Goal: Go to known website: Access a specific website the user already knows

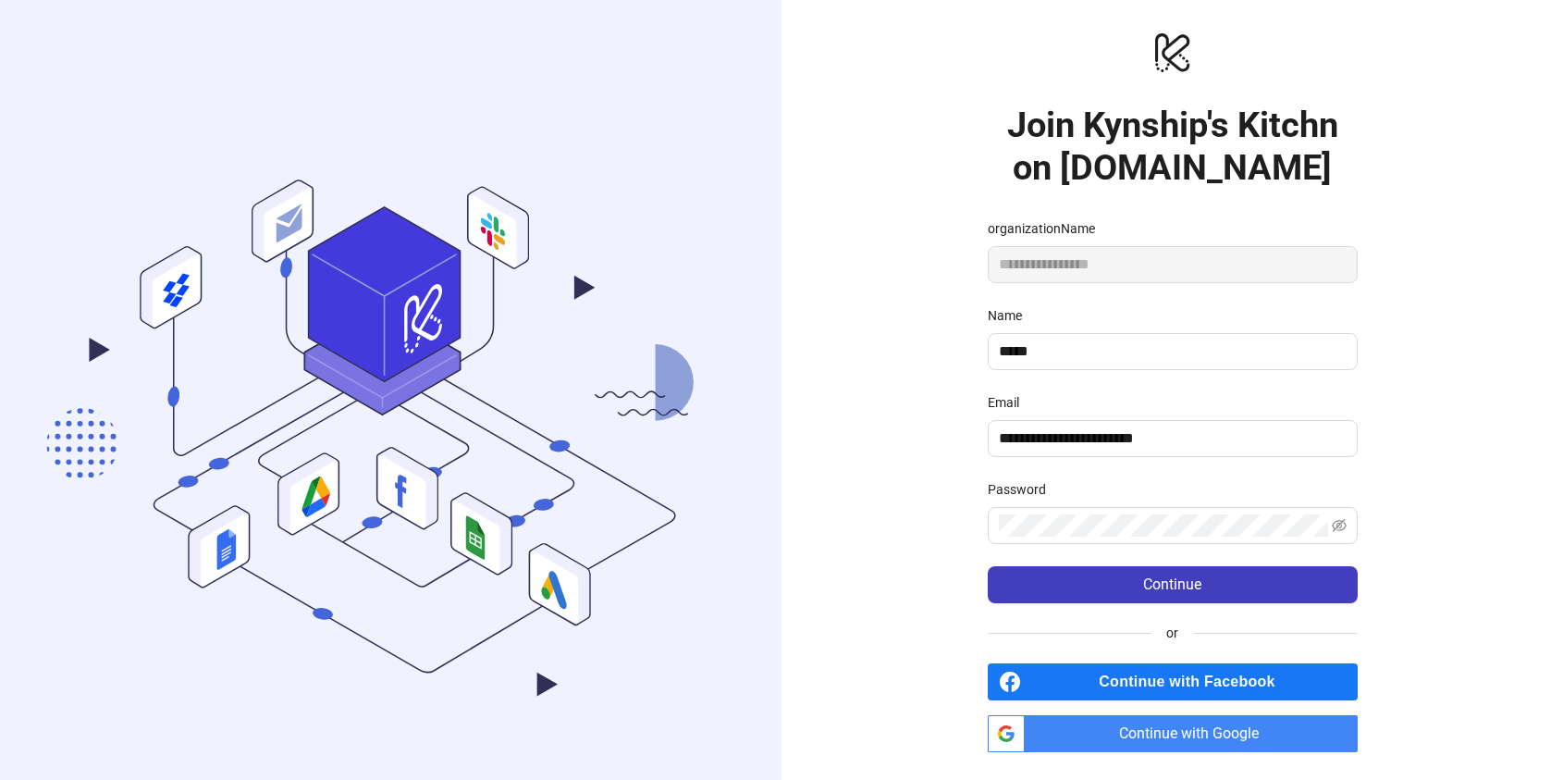
scroll to position [1, 0]
click at [1179, 748] on span "Continue with Google" at bounding box center [1195, 732] width 326 height 37
